Goal: Task Accomplishment & Management: Manage account settings

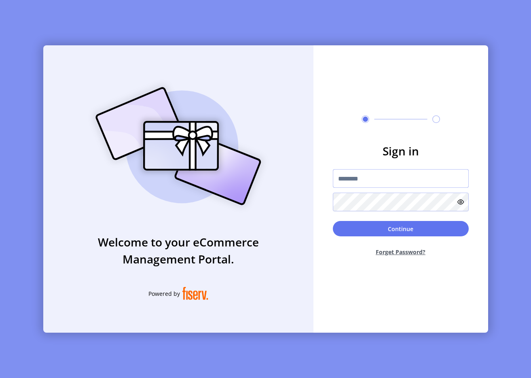
click at [358, 178] on input "text" at bounding box center [401, 178] width 136 height 19
click at [420, 104] on div "Sign in Continue Forget Password?" at bounding box center [401, 188] width 175 height 287
click at [125, 34] on div "Welcome to your eCommerce Management Portal. Powered by Sign in Continue Forget…" at bounding box center [265, 189] width 531 height 378
click at [369, 183] on input "text" at bounding box center [401, 178] width 136 height 19
type input "**********"
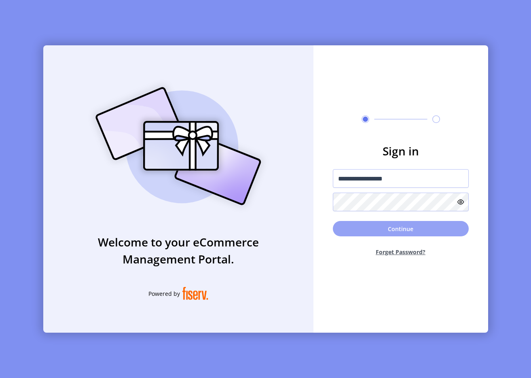
click at [353, 232] on button "Continue" at bounding box center [401, 228] width 136 height 15
